Goal: Task Accomplishment & Management: Manage account settings

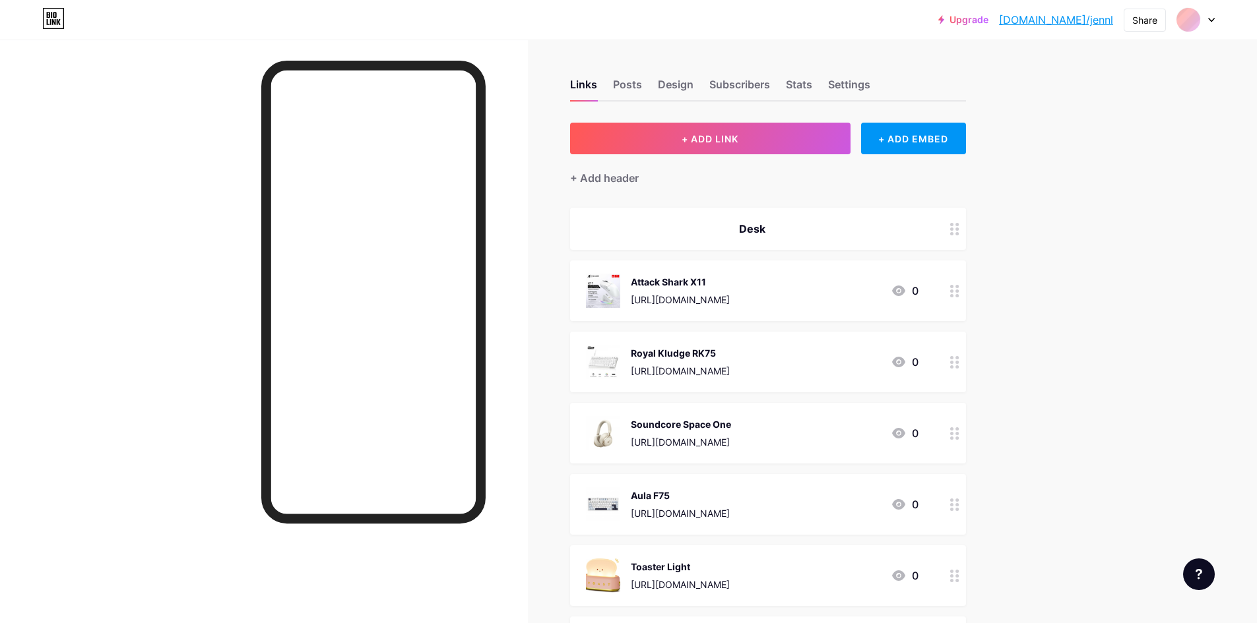
click at [1087, 13] on link "[DOMAIN_NAME]/jennl" at bounding box center [1056, 20] width 114 height 16
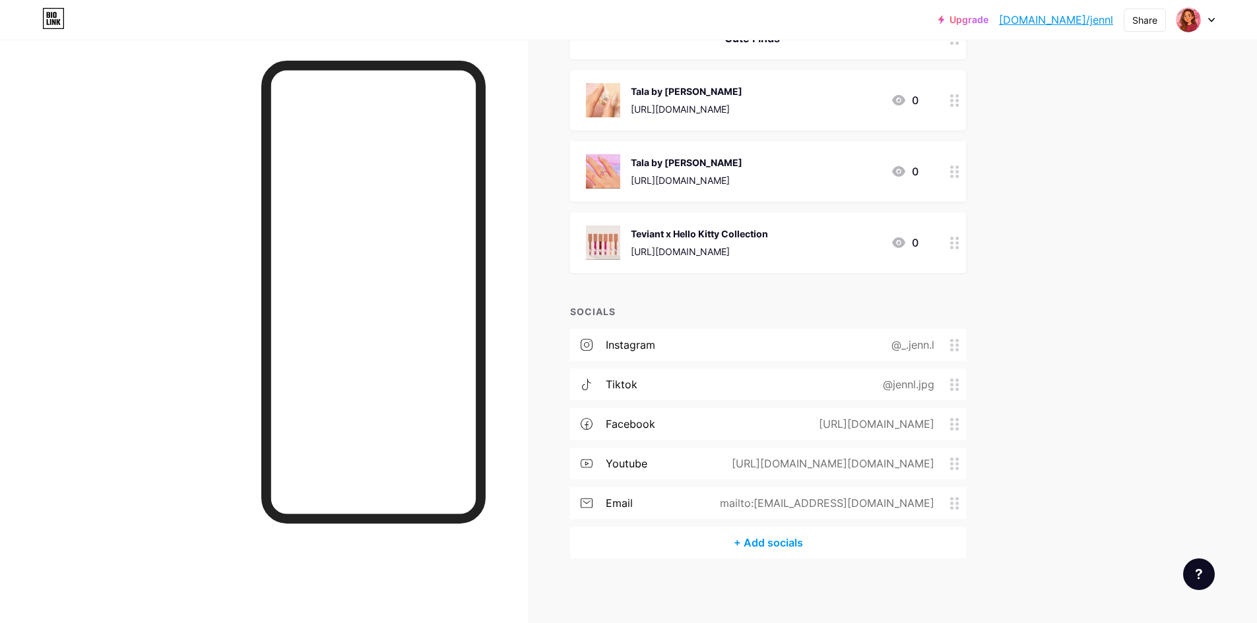
scroll to position [600, 0]
drag, startPoint x: 907, startPoint y: 466, endPoint x: 911, endPoint y: 426, distance: 40.4
click at [911, 426] on div "instagram @_.jenn.l tiktok @jennl.jpg facebook [URL][DOMAIN_NAME] youtube [URL]…" at bounding box center [768, 428] width 396 height 198
click at [1069, 428] on div "Upgrade [DOMAIN_NAME]/jennl [DOMAIN_NAME]/jennl Share Switch accounts jennL [DO…" at bounding box center [628, 12] width 1257 height 1224
click at [1039, 430] on div "Upgrade [DOMAIN_NAME]/jennl [DOMAIN_NAME]/jennl Share Switch accounts jennL [DO…" at bounding box center [628, 12] width 1257 height 1224
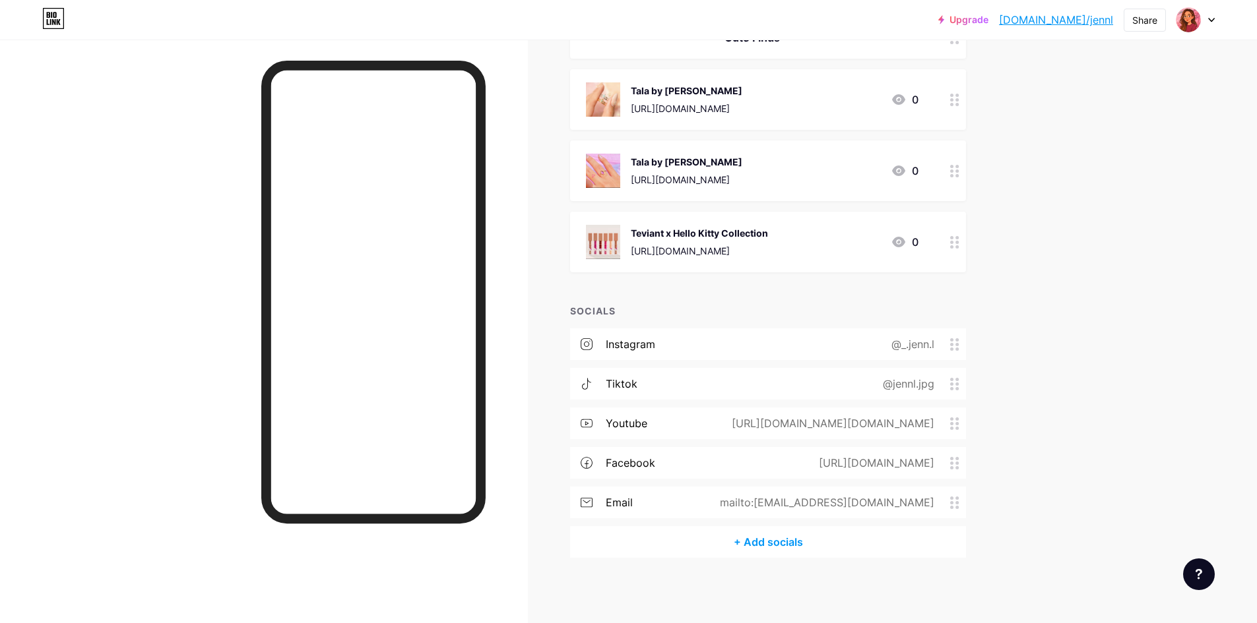
click at [905, 386] on div "@jennl.jpg" at bounding box center [906, 384] width 88 height 16
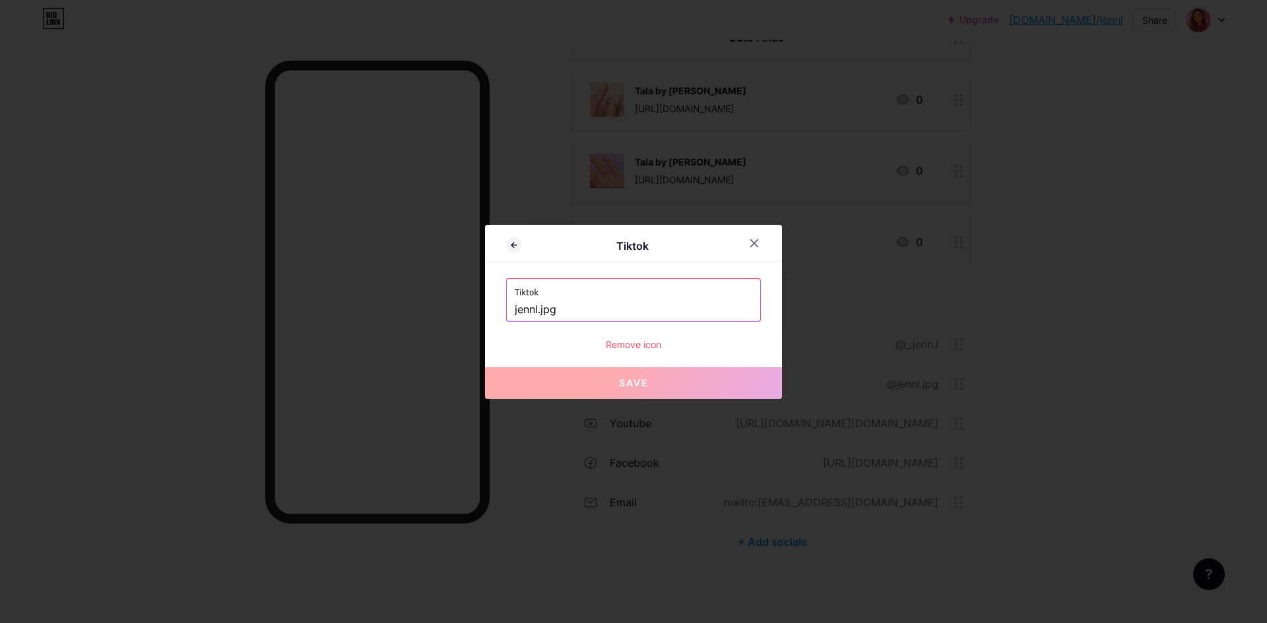
click at [589, 310] on input "jennl.jpg" at bounding box center [634, 310] width 238 height 22
drag, startPoint x: 577, startPoint y: 307, endPoint x: 414, endPoint y: 307, distance: 163.0
click at [414, 307] on div "Tiktok Tiktok jennl.jpg Remove icon Save" at bounding box center [633, 311] width 1267 height 623
paste input "[URL][DOMAIN_NAME]"
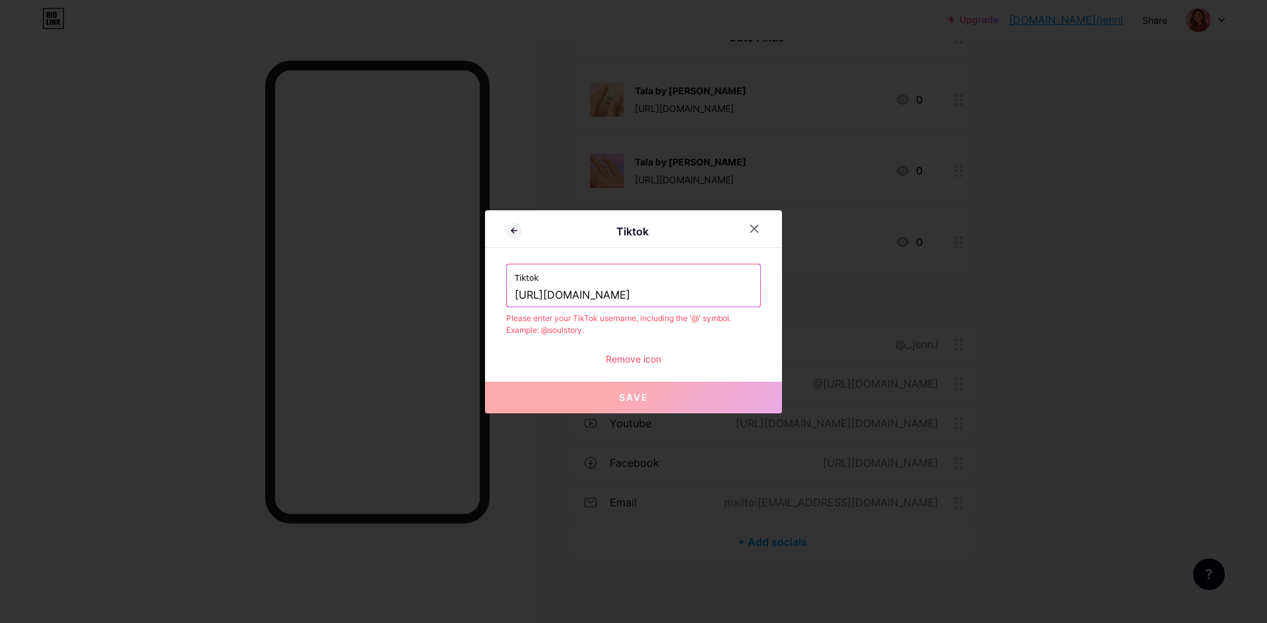
drag, startPoint x: 633, startPoint y: 295, endPoint x: 447, endPoint y: 300, distance: 186.8
click at [447, 300] on div "Tiktok Tiktok [URL][DOMAIN_NAME] Please enter your TikTok username, including t…" at bounding box center [633, 311] width 1267 height 623
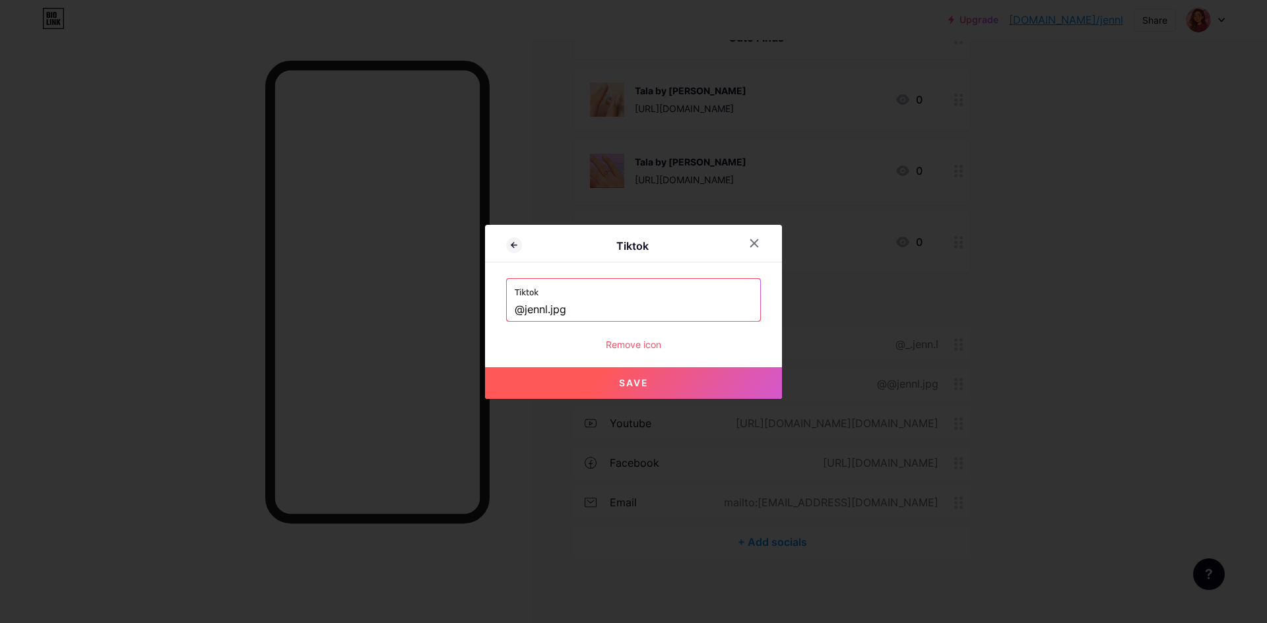
click at [623, 383] on span "Save" at bounding box center [634, 382] width 30 height 11
type input "[URL][DOMAIN_NAME]"
